Goal: Check status

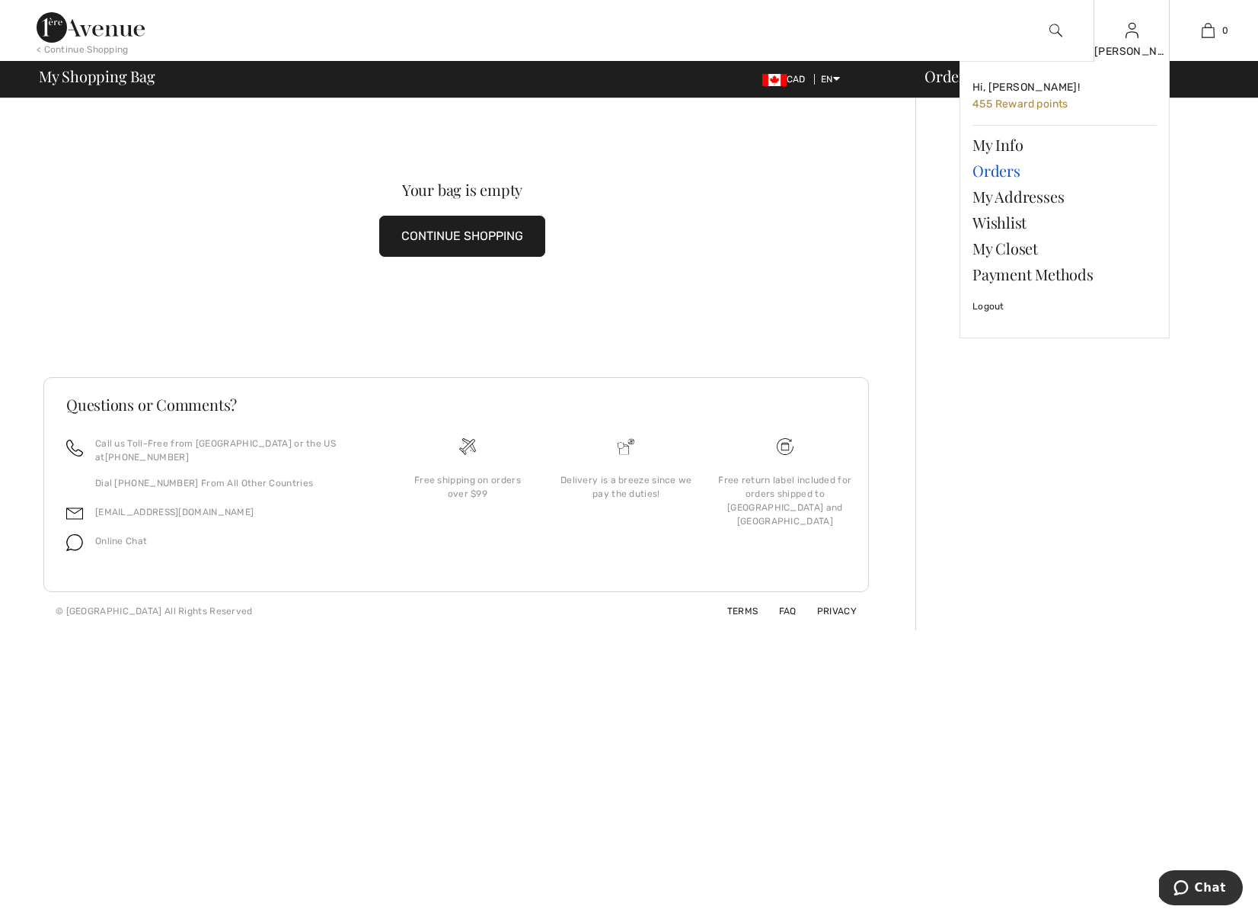
click at [995, 168] on link "Orders" at bounding box center [1065, 171] width 184 height 26
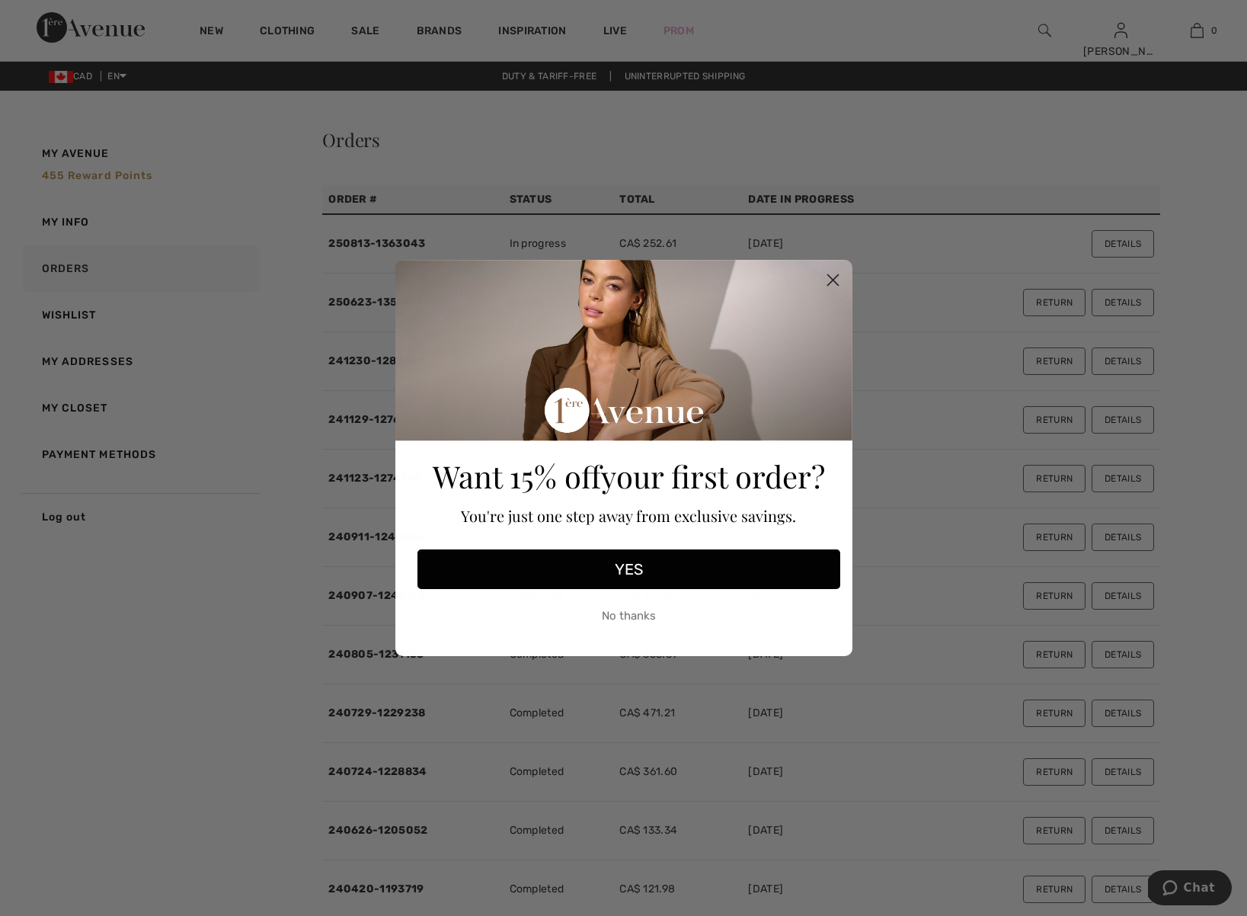
click at [830, 276] on icon "Close dialog" at bounding box center [833, 280] width 27 height 27
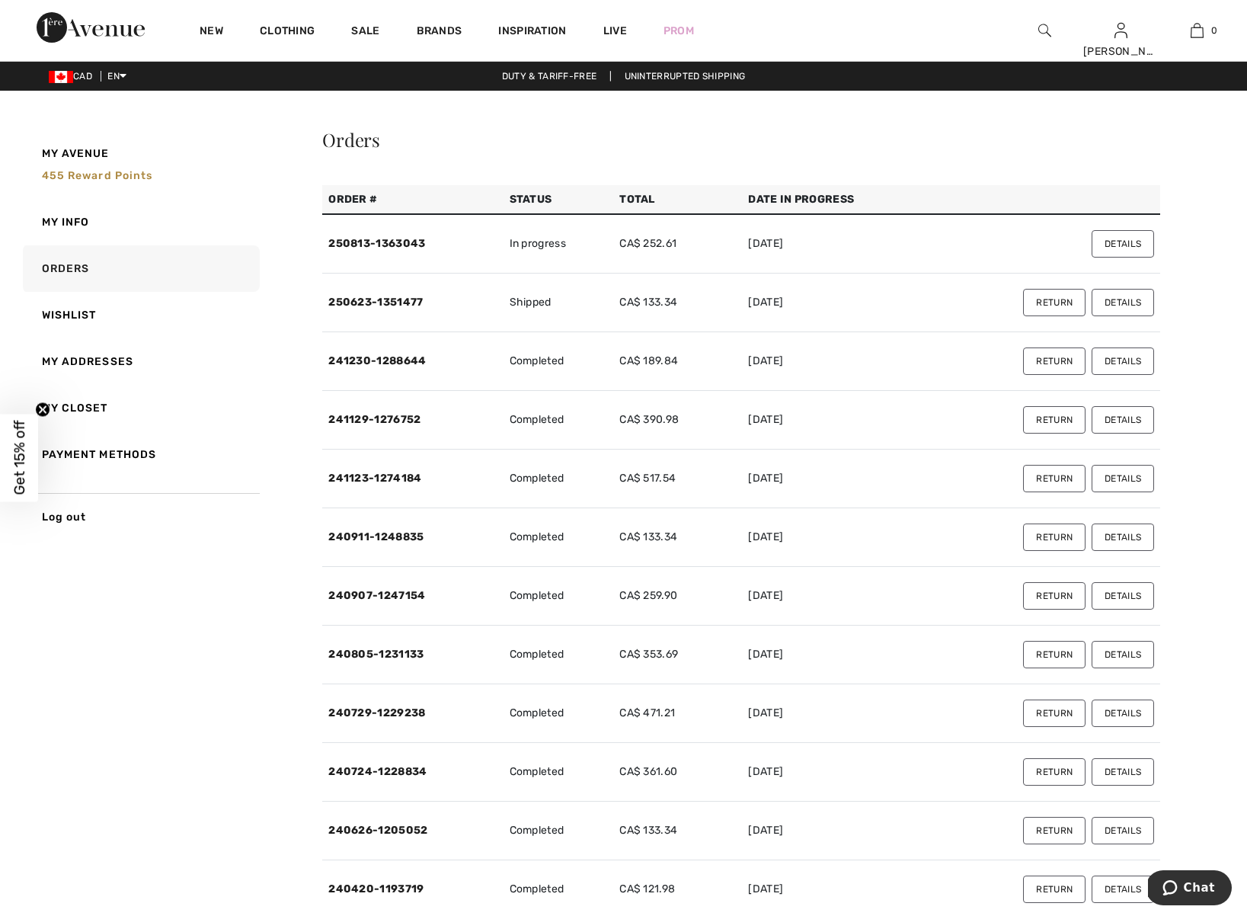
click at [1118, 244] on button "Details" at bounding box center [1123, 243] width 62 height 27
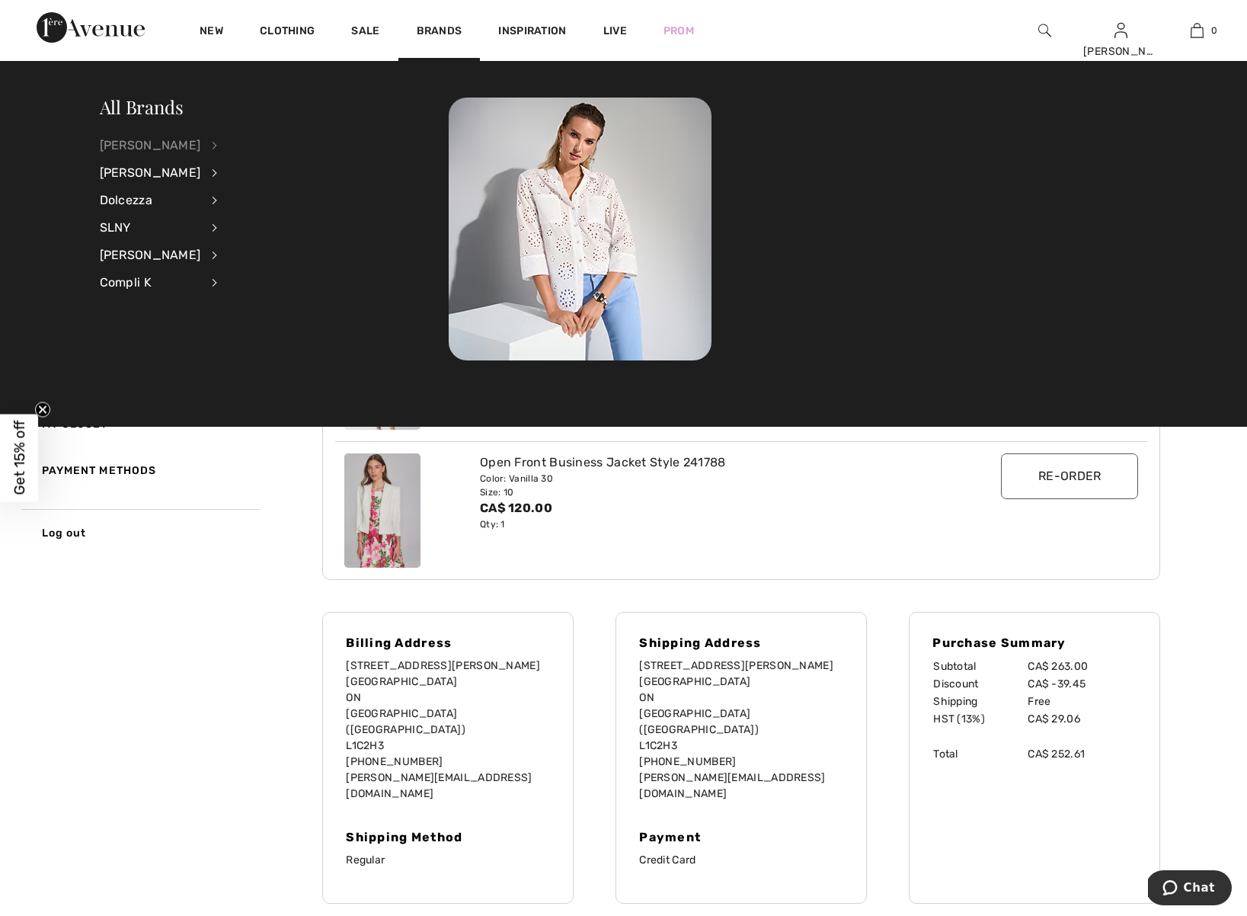
click at [178, 143] on div "[PERSON_NAME]" at bounding box center [150, 145] width 101 height 27
